Goal: Use online tool/utility: Utilize a website feature to perform a specific function

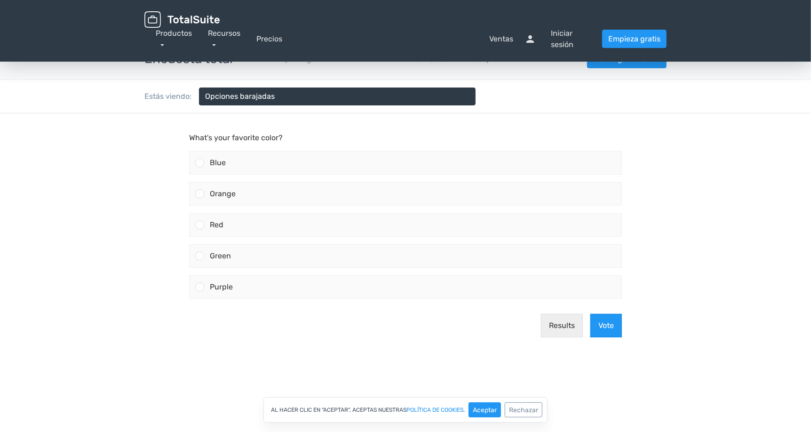
click at [732, 199] on body "What's your favorite color? Blue Orange Red" at bounding box center [405, 247] width 811 height 269
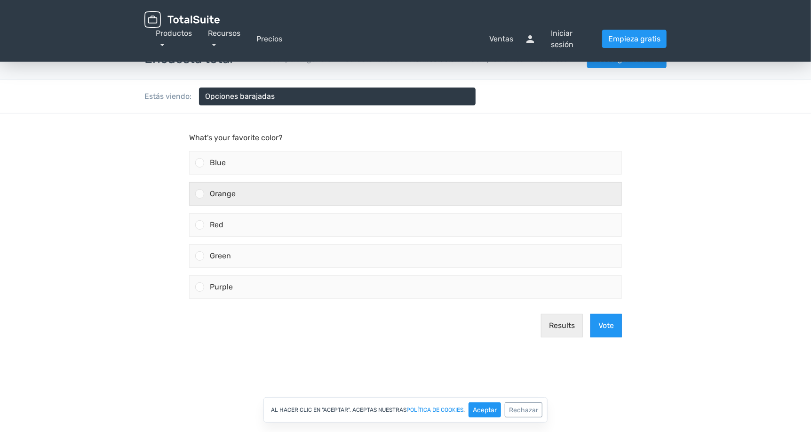
click at [319, 197] on div "Orange" at bounding box center [412, 194] width 417 height 23
click at [200, 194] on input "Orange" at bounding box center [200, 194] width 0 height 0
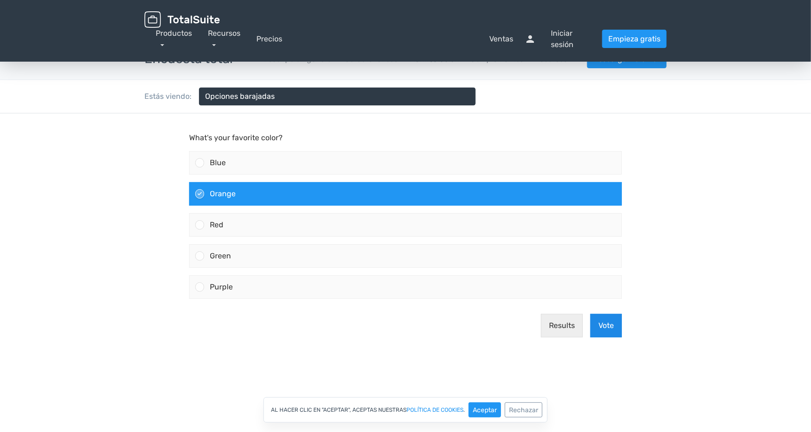
click at [614, 332] on button "Vote" at bounding box center [606, 326] width 32 height 24
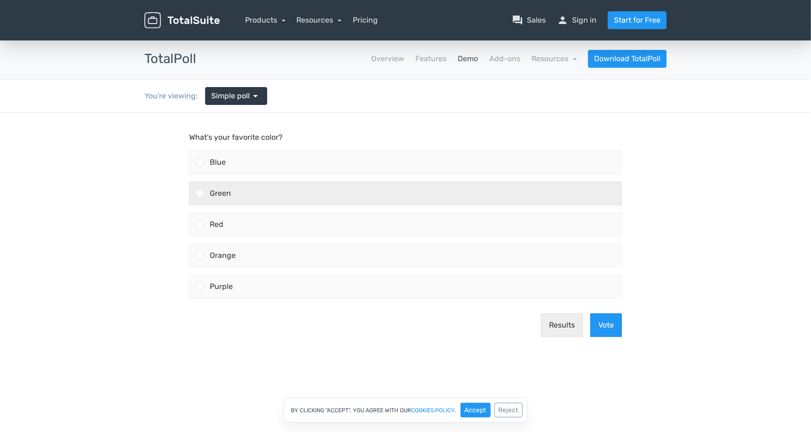
click at [283, 191] on div "Green" at bounding box center [412, 193] width 417 height 23
click at [200, 193] on input "Green" at bounding box center [200, 193] width 0 height 0
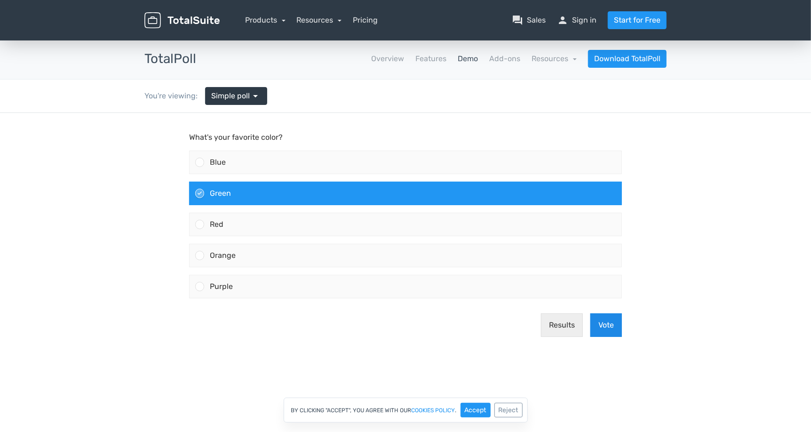
click at [617, 324] on button "Vote" at bounding box center [606, 325] width 32 height 24
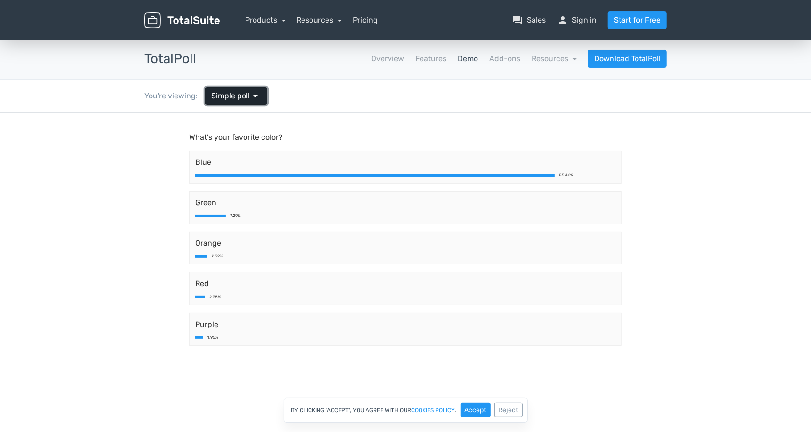
click at [257, 96] on span "arrow_drop_down" at bounding box center [255, 95] width 11 height 11
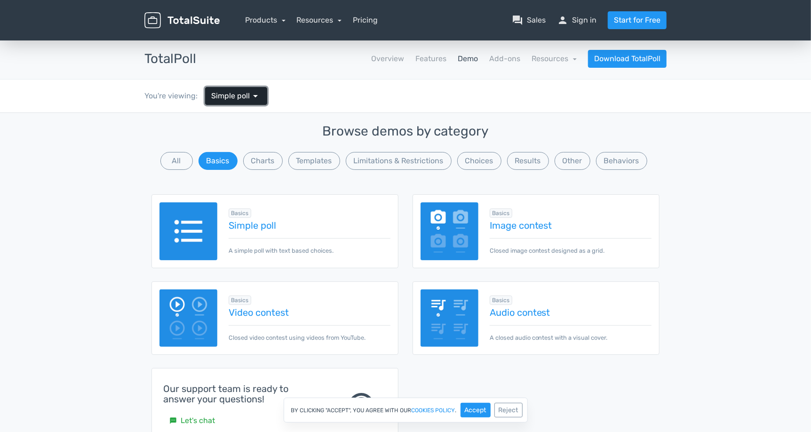
click at [257, 96] on span "arrow_drop_down" at bounding box center [255, 95] width 11 height 11
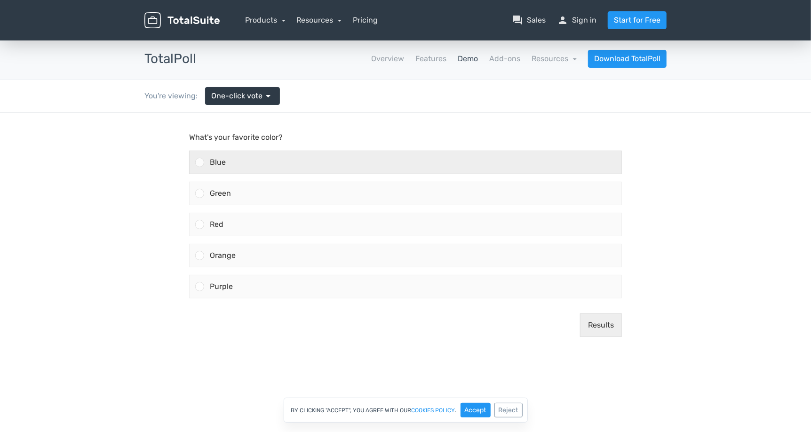
click at [235, 166] on div "Blue" at bounding box center [412, 162] width 417 height 23
click at [200, 162] on input "Blue" at bounding box center [200, 162] width 0 height 0
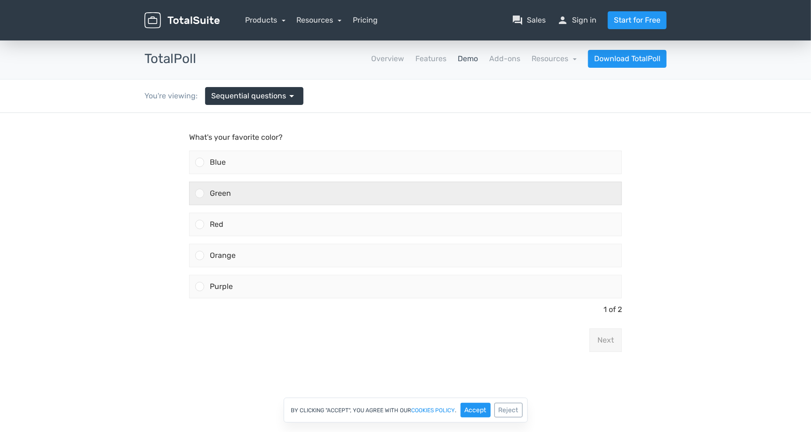
click at [243, 193] on div "Green" at bounding box center [412, 193] width 417 height 23
click at [200, 193] on input "Green" at bounding box center [200, 193] width 0 height 0
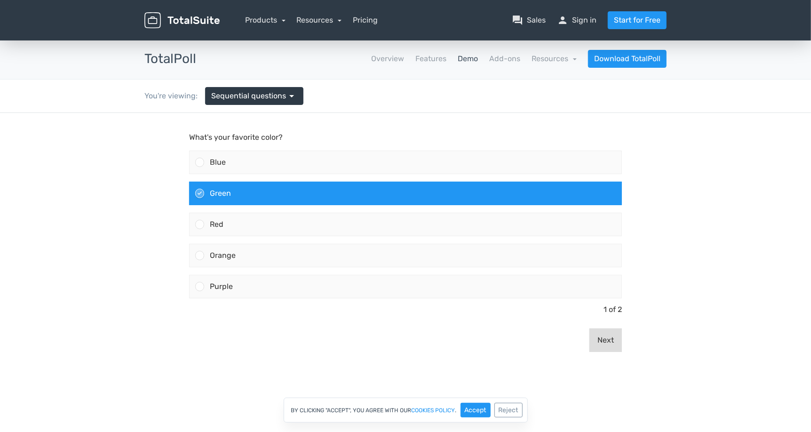
click at [606, 343] on button "Next" at bounding box center [605, 340] width 32 height 24
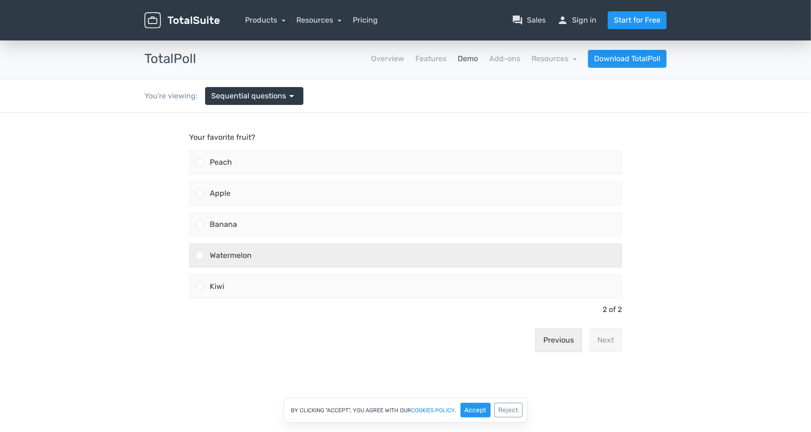
click at [249, 246] on div "Watermelon" at bounding box center [412, 255] width 417 height 23
click at [200, 255] on input "Watermelon" at bounding box center [200, 255] width 0 height 0
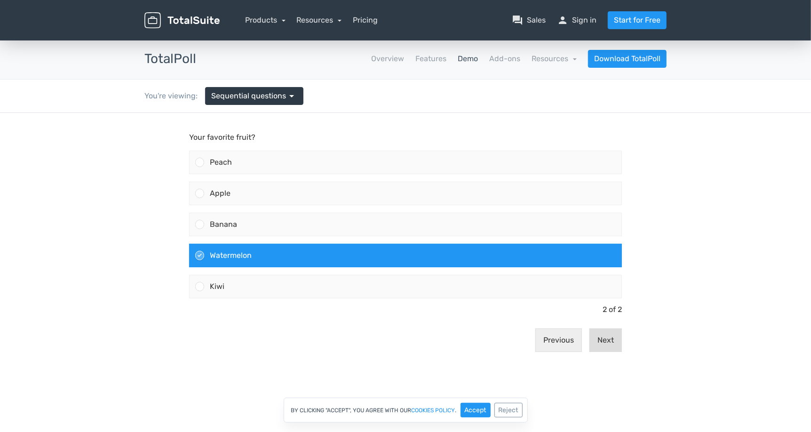
click at [616, 343] on button "Next" at bounding box center [605, 340] width 32 height 24
